Goal: Information Seeking & Learning: Compare options

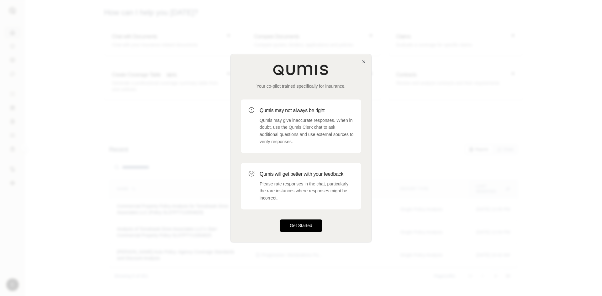
click at [306, 226] on button "Get Started" at bounding box center [301, 225] width 43 height 13
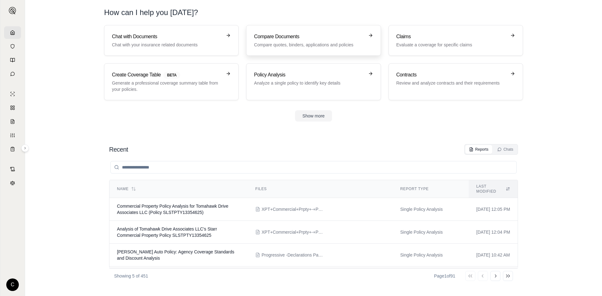
click at [284, 43] on p "Compare quotes, binders, applications and policies" at bounding box center [309, 45] width 110 height 6
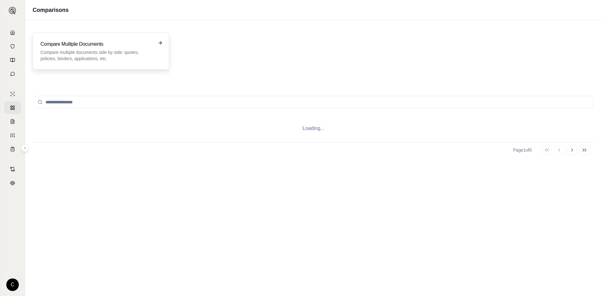
click at [91, 56] on p "Compare multiple documents side by side: quotes, policies, binders, application…" at bounding box center [96, 55] width 112 height 13
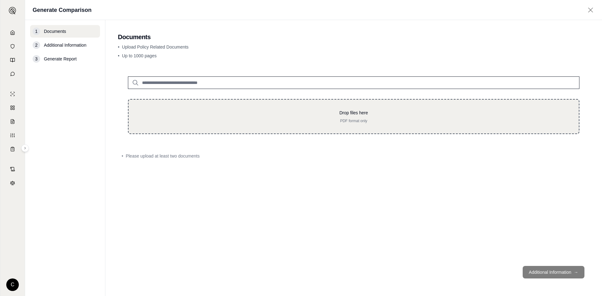
click at [184, 113] on p "Drop files here" at bounding box center [354, 113] width 430 height 6
type input "**********"
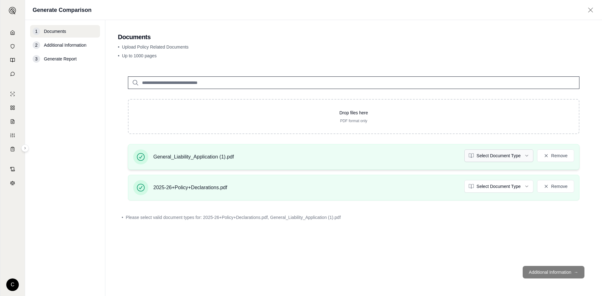
click at [496, 155] on html "C Generate Comparison 1 Documents 2 Additional Information 3 Generate Report Do…" at bounding box center [301, 148] width 602 height 296
click at [498, 187] on html "C Generate Comparison 1 Documents 2 Additional Information 3 Generate Report Do…" at bounding box center [301, 148] width 602 height 296
click at [479, 259] on div "Drop files here PDF format only General_Liability_Application (1).pdf Policy Re…" at bounding box center [354, 163] width 472 height 195
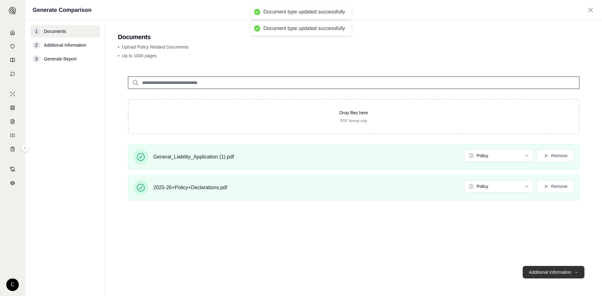
click at [542, 273] on button "Additional Information →" at bounding box center [554, 272] width 62 height 13
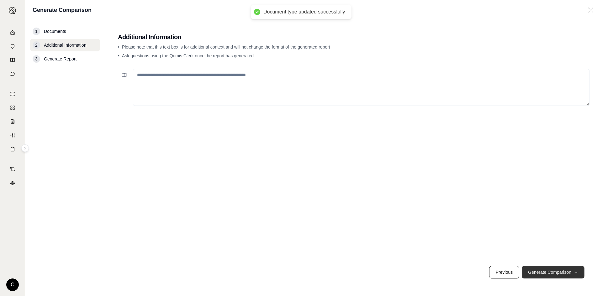
click at [553, 273] on button "Generate Comparison →" at bounding box center [553, 272] width 63 height 13
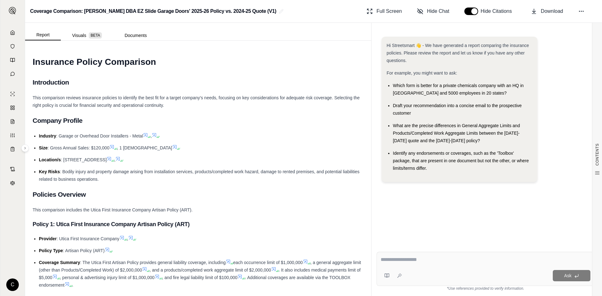
click at [436, 269] on div "Ask" at bounding box center [486, 269] width 218 height 34
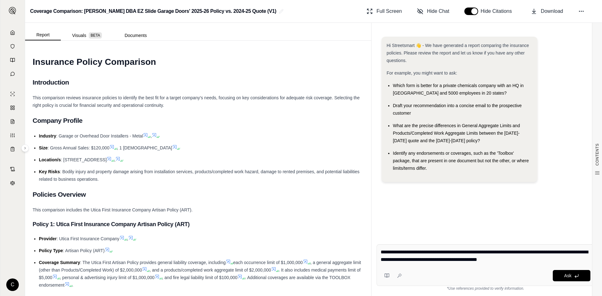
type textarea "**********"
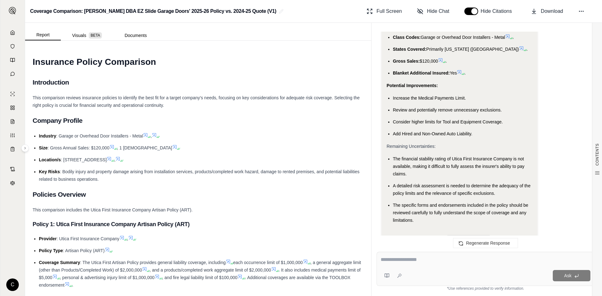
scroll to position [1094, 0]
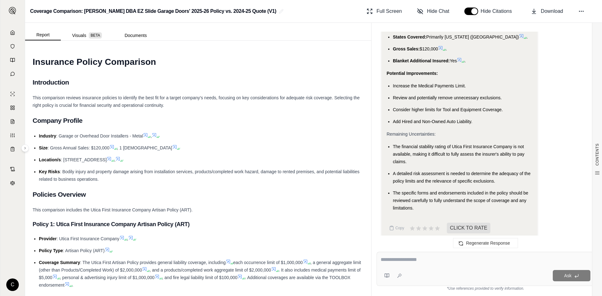
click at [434, 259] on textarea at bounding box center [486, 260] width 210 height 8
type textarea "**********"
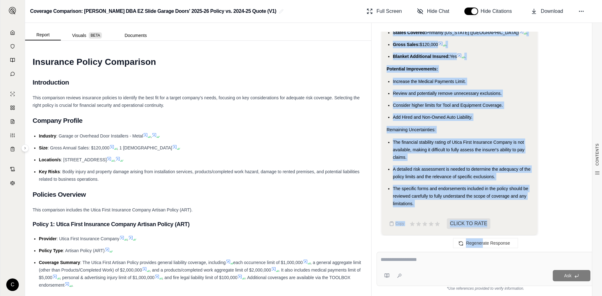
scroll to position [1147, 0]
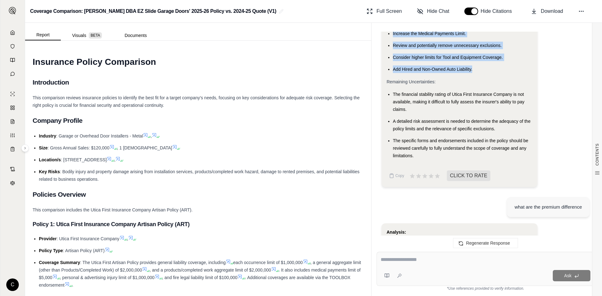
drag, startPoint x: 392, startPoint y: 121, endPoint x: 472, endPoint y: 61, distance: 100.1
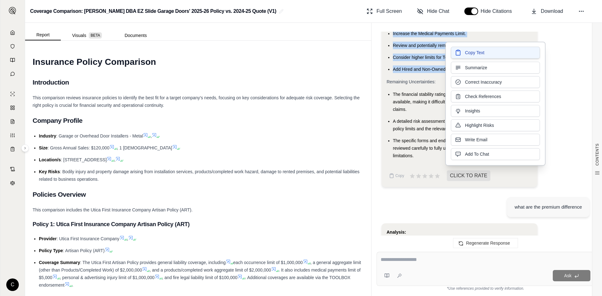
click at [478, 55] on span "Copy Text" at bounding box center [474, 53] width 19 height 6
